Goal: Complete application form

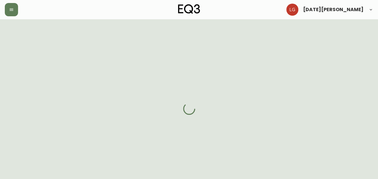
select select "CA"
select select "US"
select select "US_EN"
select select "Other"
select select "Architect"
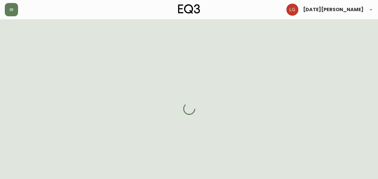
select select "false"
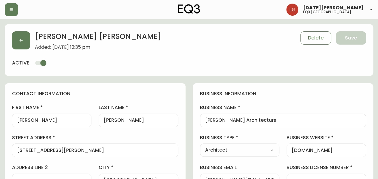
type input "EQ3 US Trade - [GEOGRAPHIC_DATA]"
select select "cm48zha2033ze0170ss7kujjb"
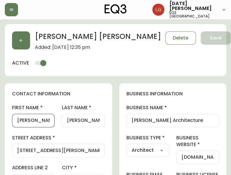
drag, startPoint x: 38, startPoint y: 121, endPoint x: 13, endPoint y: 114, distance: 26.1
click at [13, 114] on div "[PERSON_NAME]" at bounding box center [33, 120] width 43 height 14
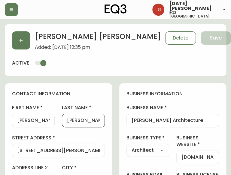
click at [71, 118] on input "[PERSON_NAME]" at bounding box center [83, 120] width 32 height 6
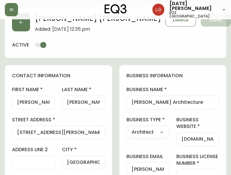
scroll to position [30, 0]
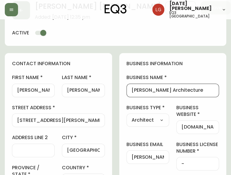
click at [168, 91] on input "[PERSON_NAME] Architecture" at bounding box center [173, 90] width 83 height 6
drag, startPoint x: 197, startPoint y: 91, endPoint x: 129, endPoint y: 89, distance: 68.4
click at [129, 89] on div "[PERSON_NAME] Architecture" at bounding box center [173, 90] width 93 height 14
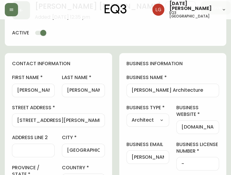
click at [168, 105] on label "business type" at bounding box center [148, 107] width 43 height 7
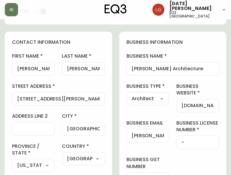
scroll to position [60, 0]
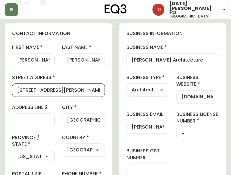
drag, startPoint x: 59, startPoint y: 89, endPoint x: -4, endPoint y: 84, distance: 63.1
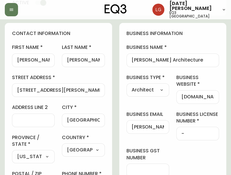
click at [161, 123] on div "[PERSON_NAME][EMAIL_ADDRESS][DOMAIN_NAME]" at bounding box center [148, 127] width 43 height 14
drag, startPoint x: 163, startPoint y: 127, endPoint x: 108, endPoint y: 125, distance: 55.4
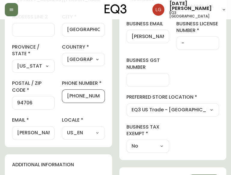
scroll to position [0, 1]
drag, startPoint x: 73, startPoint y: 95, endPoint x: 119, endPoint y: 99, distance: 46.2
click at [119, 99] on div "contact information first name [PERSON_NAME] last name [PERSON_NAME] street add…" at bounding box center [116, 167] width 222 height 469
click at [168, 58] on label "business gst number" at bounding box center [148, 64] width 43 height 14
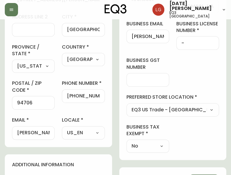
click at [164, 77] on input "business gst number" at bounding box center [148, 80] width 32 height 6
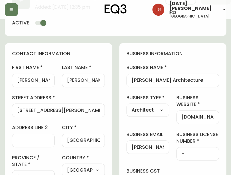
scroll to position [30, 0]
